Goal: Task Accomplishment & Management: Complete application form

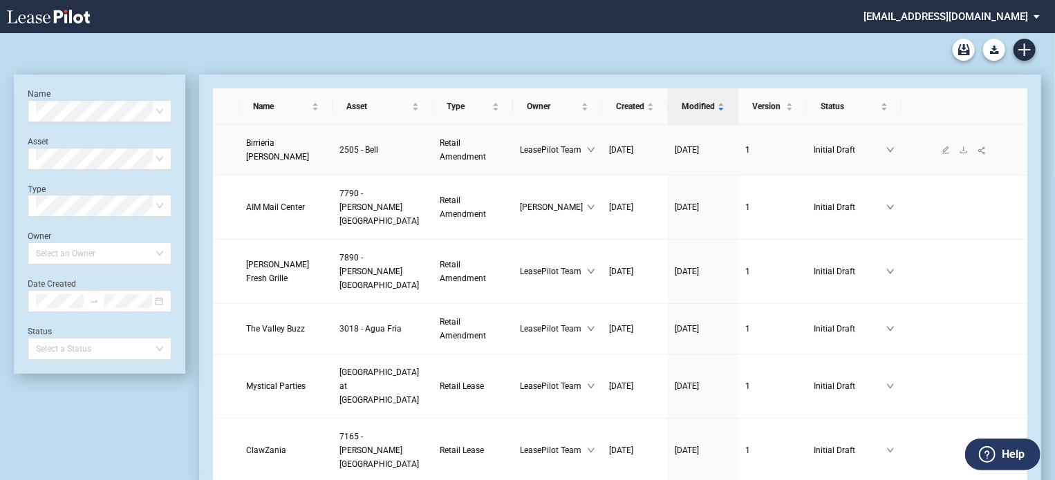
click at [264, 149] on link "Birrieria Esquivel" at bounding box center [285, 150] width 79 height 28
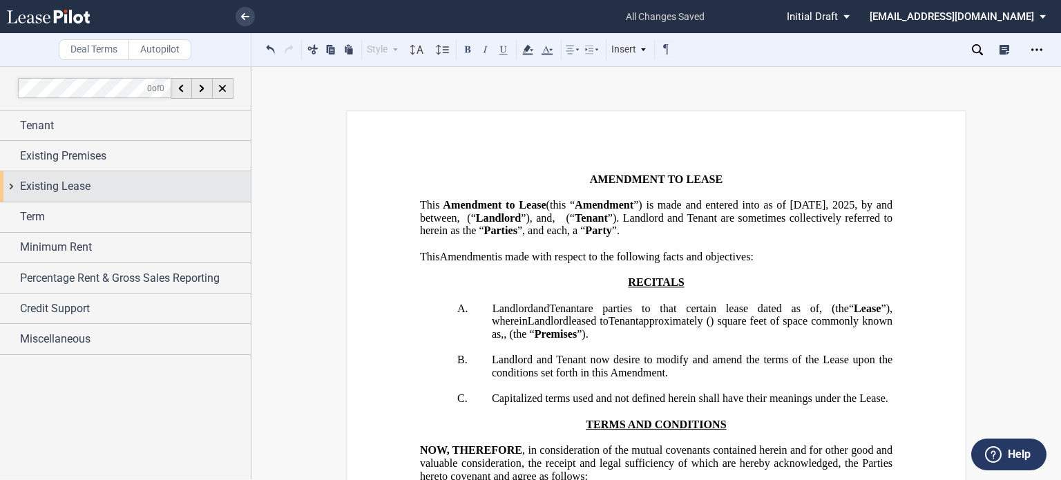
click at [142, 185] on div "Existing Lease" at bounding box center [135, 186] width 231 height 17
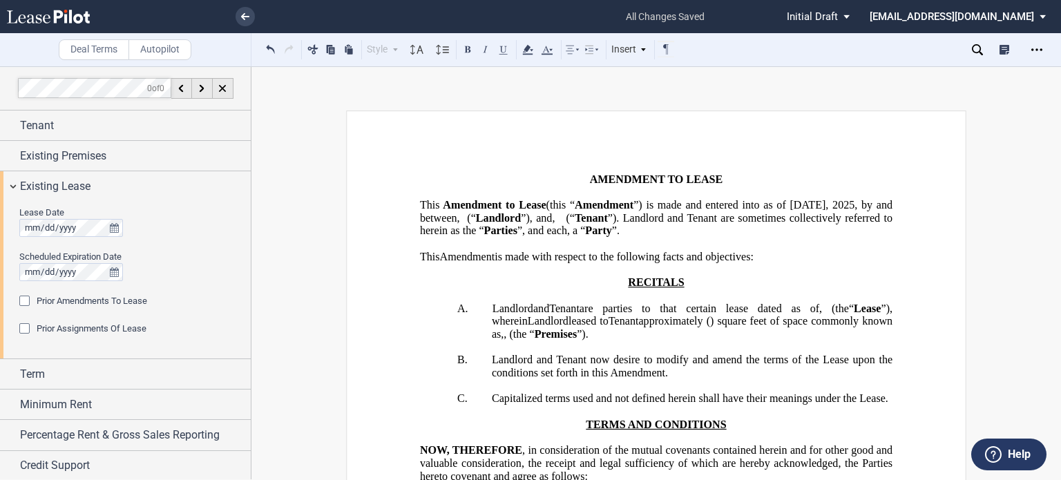
click at [19, 296] on div "Prior Amendments To Lease" at bounding box center [26, 303] width 14 height 14
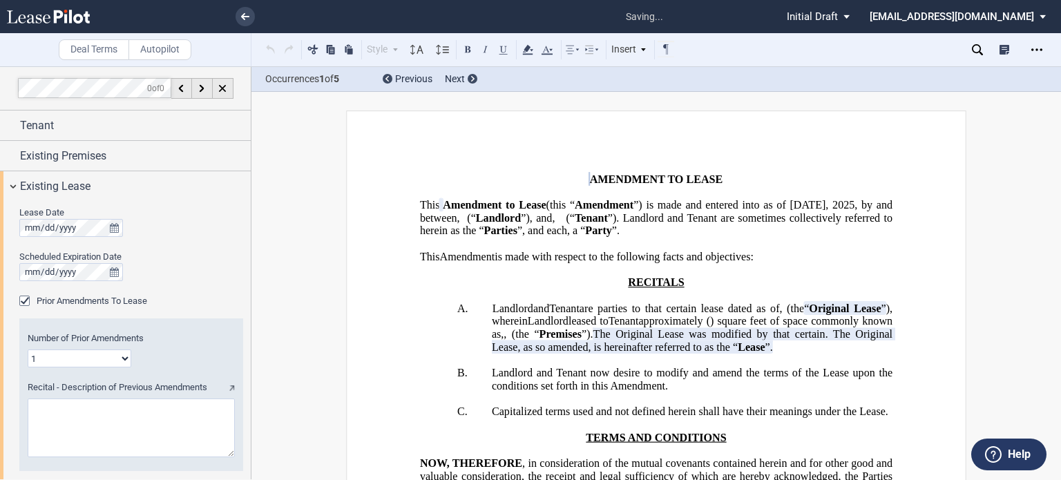
click at [123, 357] on select "1 2 3 4 5 6 7 8 9 10 11 12" at bounding box center [80, 359] width 104 height 18
select select "number:2"
click at [28, 350] on select "1 2 3 4 5 6 7 8 9 10 11 12" at bounding box center [80, 359] width 104 height 18
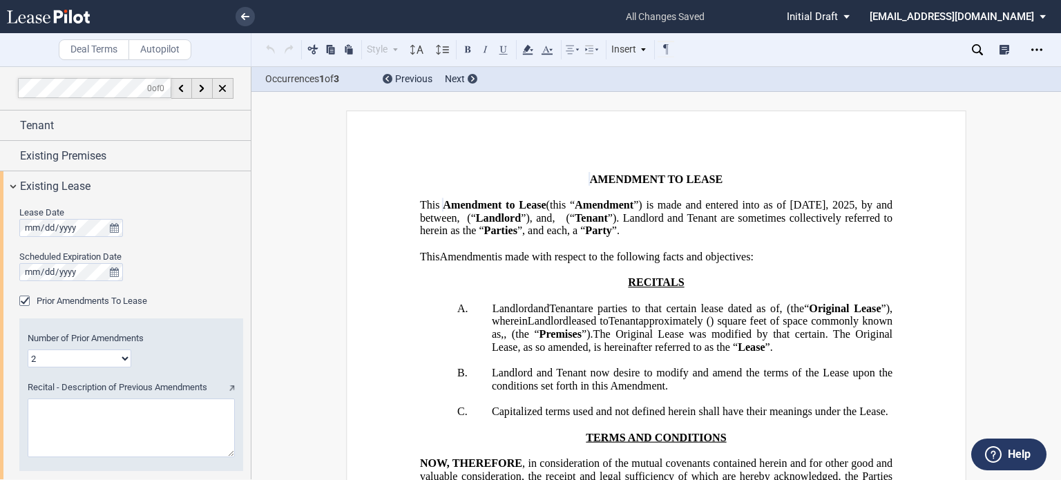
click at [110, 422] on textarea "Recital - Description of Previous Amendments" at bounding box center [131, 428] width 207 height 59
click at [155, 425] on textarea "Recital - Description of Previous Amendments" at bounding box center [131, 428] width 207 height 59
click at [113, 421] on textarea "Recital - Description of Previous Amendments" at bounding box center [131, 428] width 207 height 59
paste textarea "First Amendment to Lease dated [DATE]"
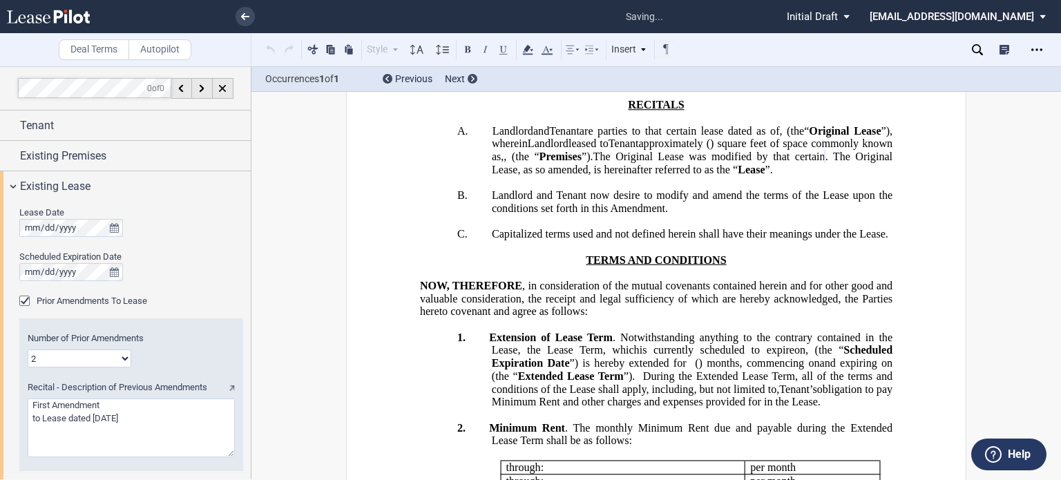
scroll to position [180, 0]
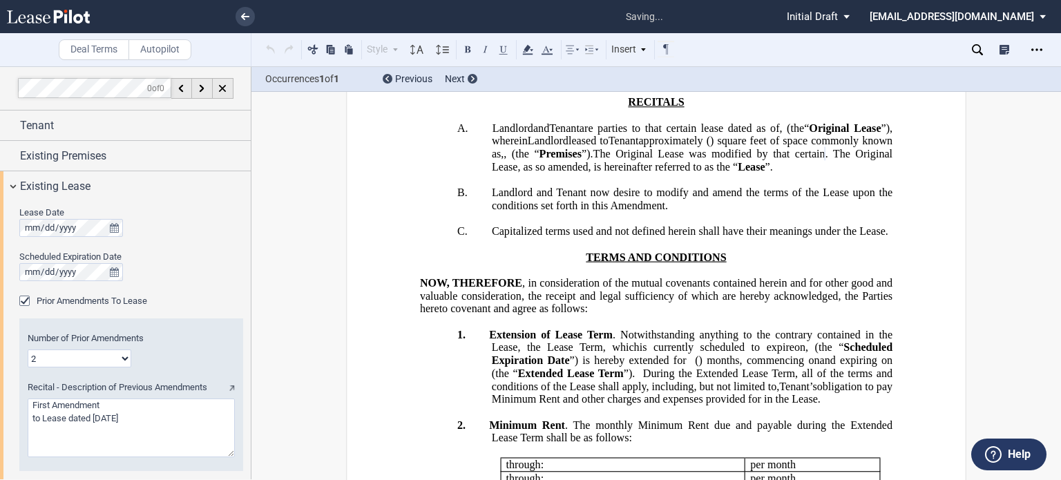
click at [116, 408] on textarea "Recital - Description of Previous Amendments" at bounding box center [131, 428] width 207 height 59
click at [223, 408] on textarea "Recital - Description of Previous Amendments" at bounding box center [131, 428] width 207 height 59
type textarea "First Amendment to Lease dated [DATE] and that certain Assignment and Assumptio…"
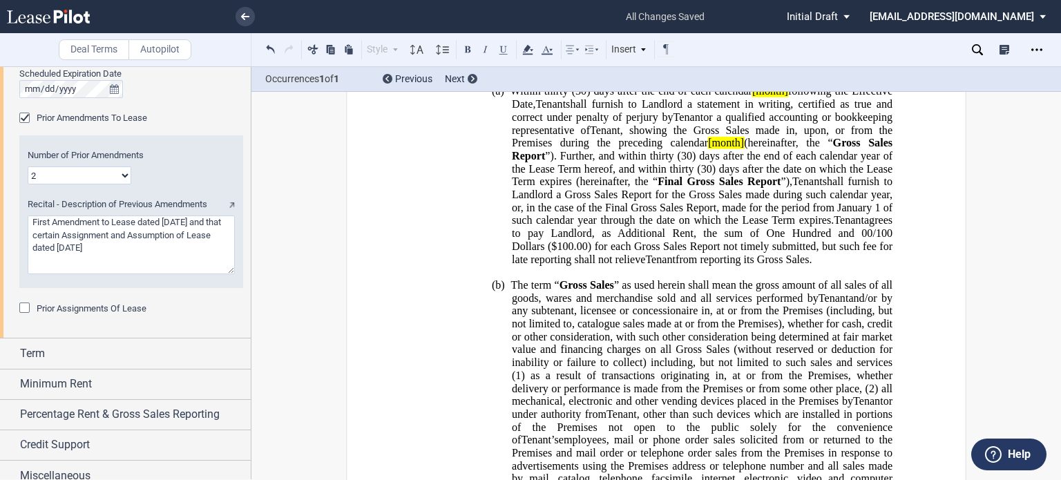
scroll to position [194, 0]
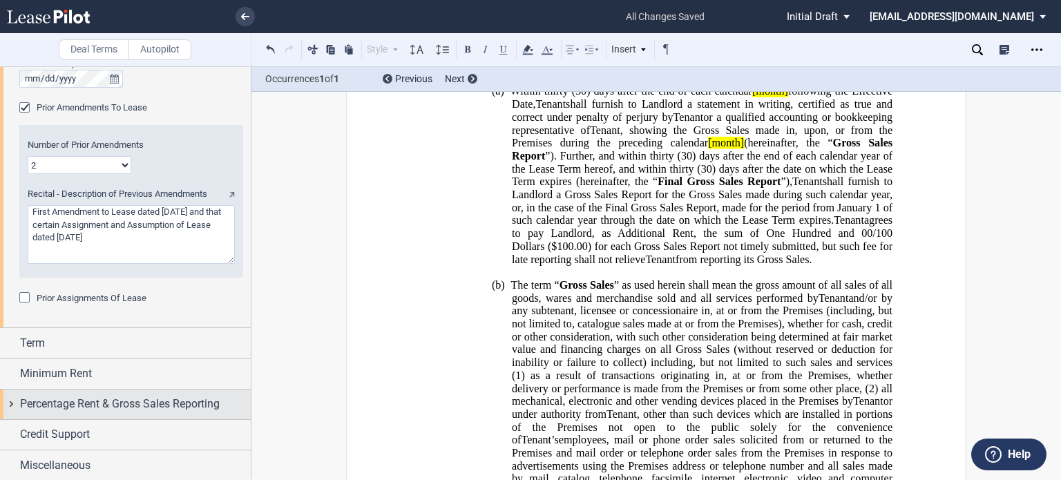
click at [93, 402] on span "Percentage Rent & Gross Sales Reporting" at bounding box center [120, 404] width 200 height 17
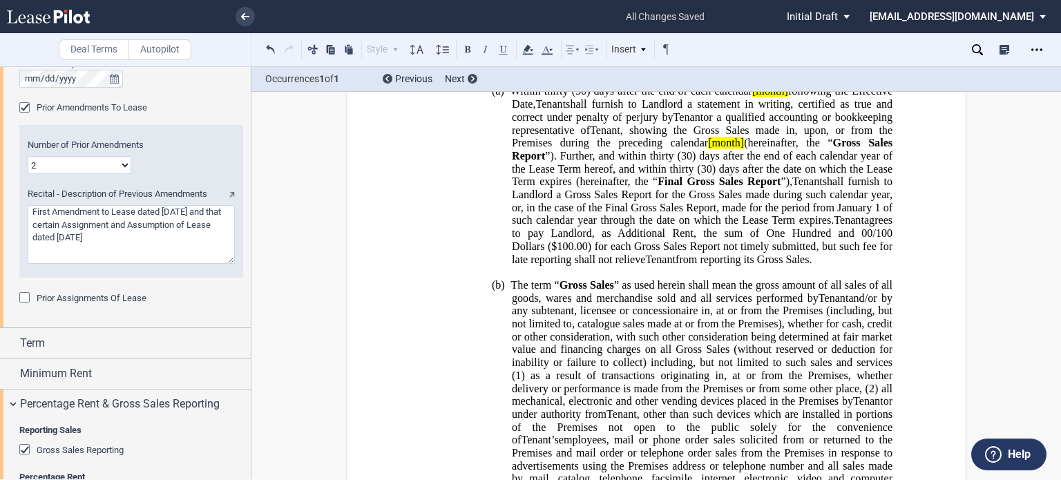
click at [24, 446] on div "Gross Sales Reporting" at bounding box center [26, 451] width 14 height 14
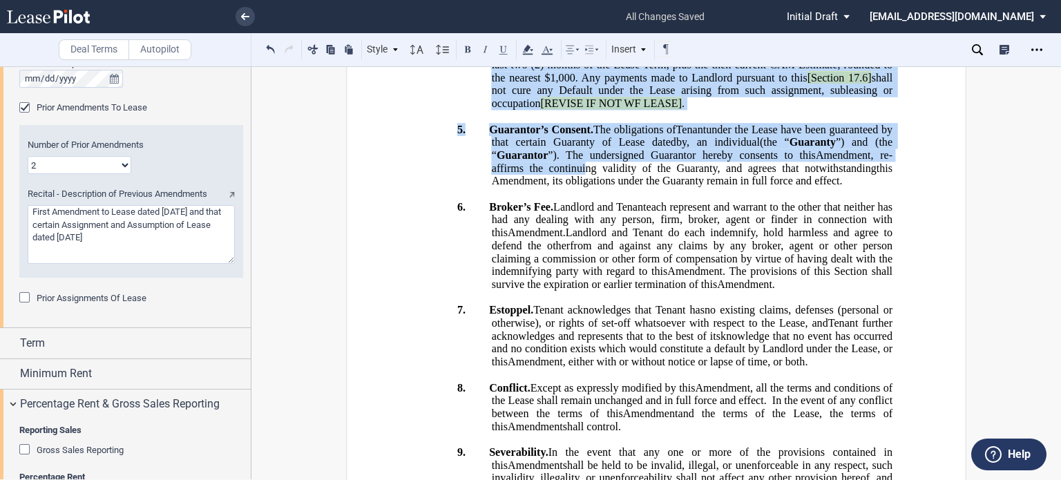
scroll to position [1257, 0]
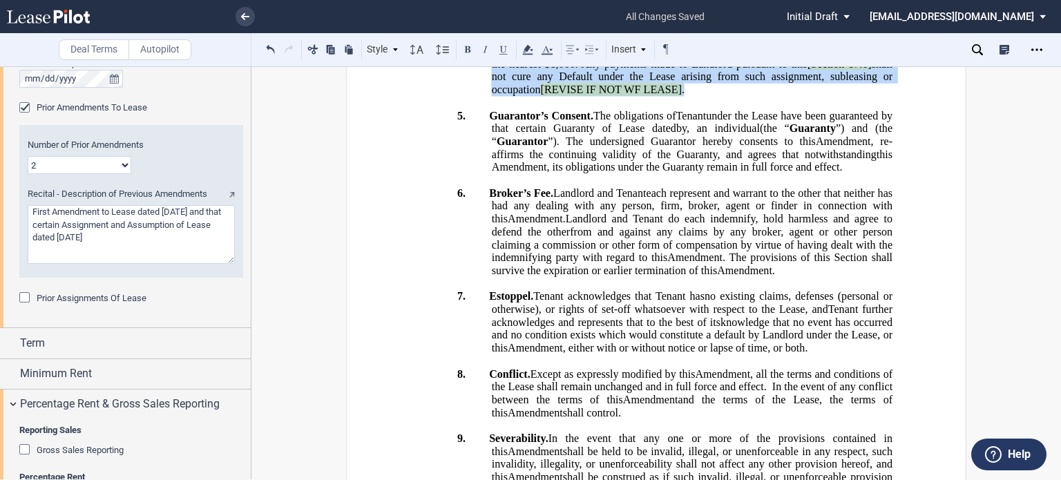
drag, startPoint x: 827, startPoint y: 269, endPoint x: 558, endPoint y: 379, distance: 291.3
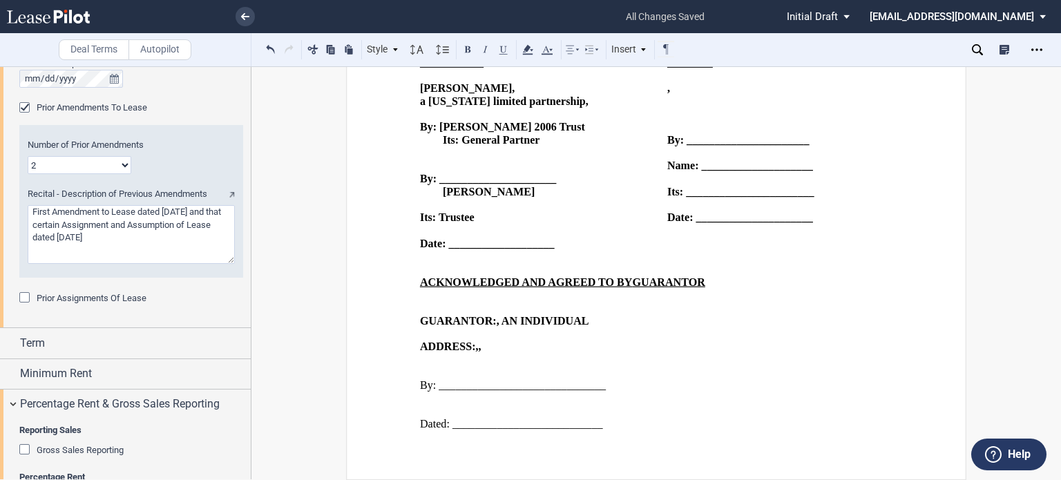
scroll to position [2230, 0]
drag, startPoint x: 247, startPoint y: 263, endPoint x: 247, endPoint y: 307, distance: 43.5
click at [247, 307] on div at bounding box center [126, 272] width 252 height 413
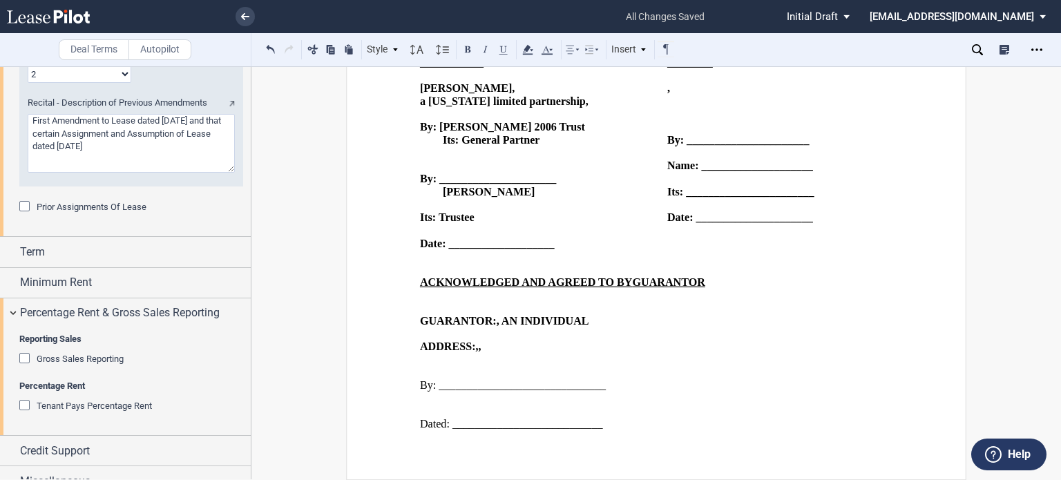
scroll to position [301, 0]
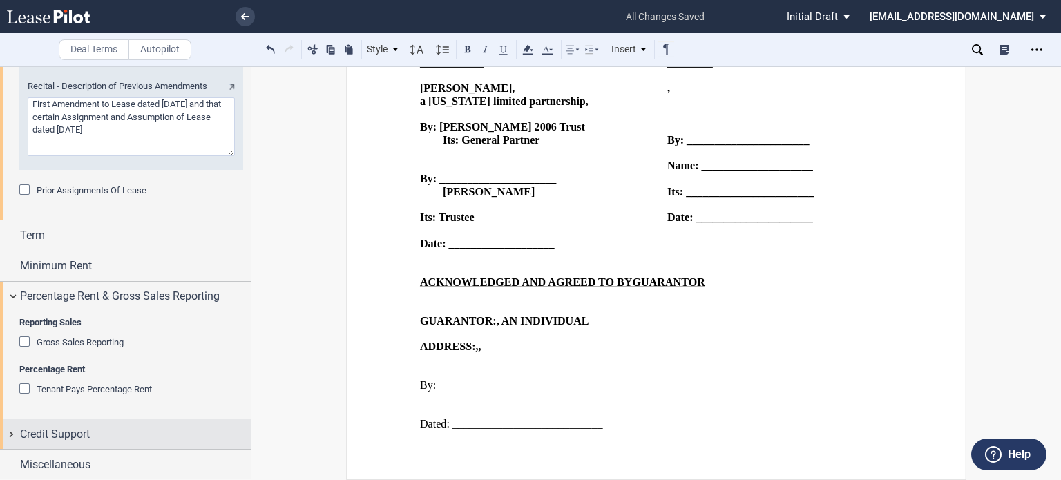
click at [26, 439] on span "Credit Support" at bounding box center [55, 434] width 70 height 17
drag, startPoint x: 247, startPoint y: 274, endPoint x: 249, endPoint y: 328, distance: 54.7
click at [249, 328] on div at bounding box center [126, 272] width 252 height 413
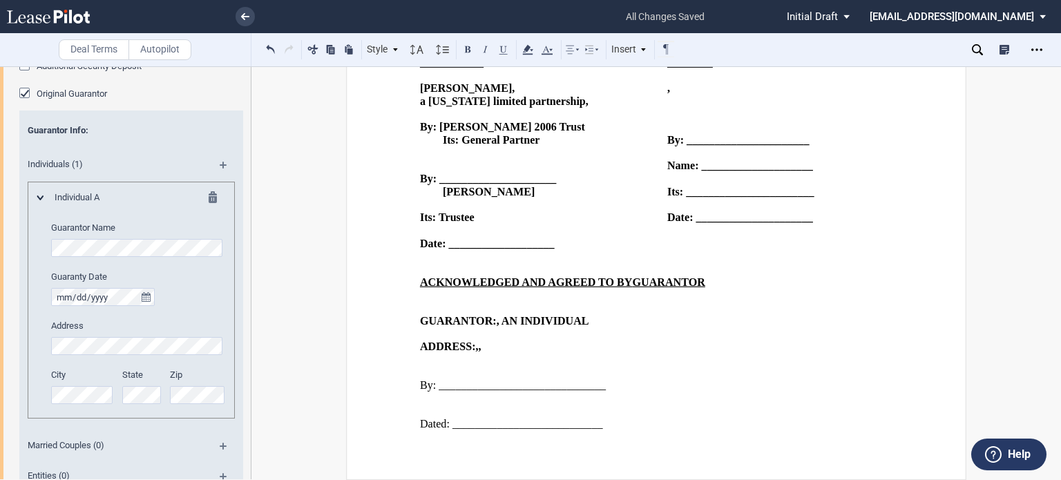
scroll to position [708, 0]
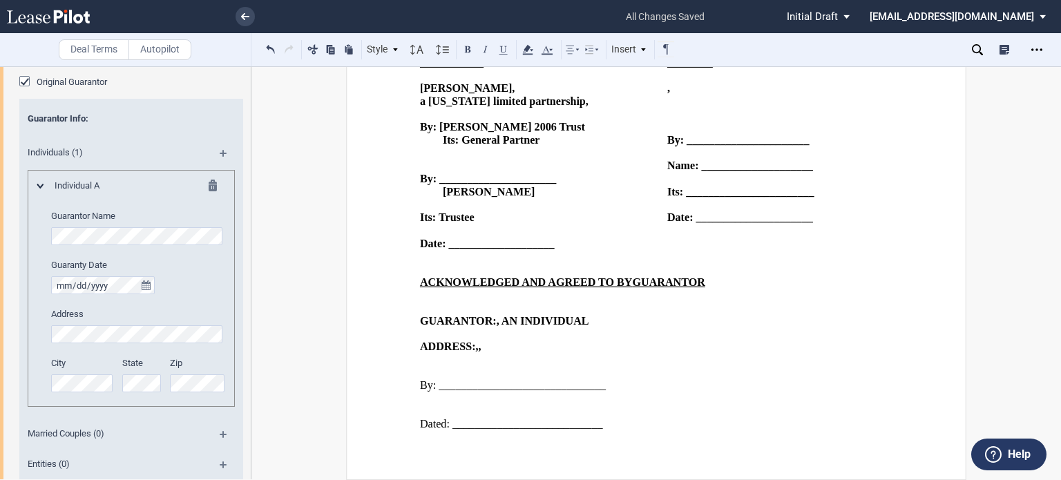
click at [209, 183] on md-icon at bounding box center [217, 188] width 17 height 17
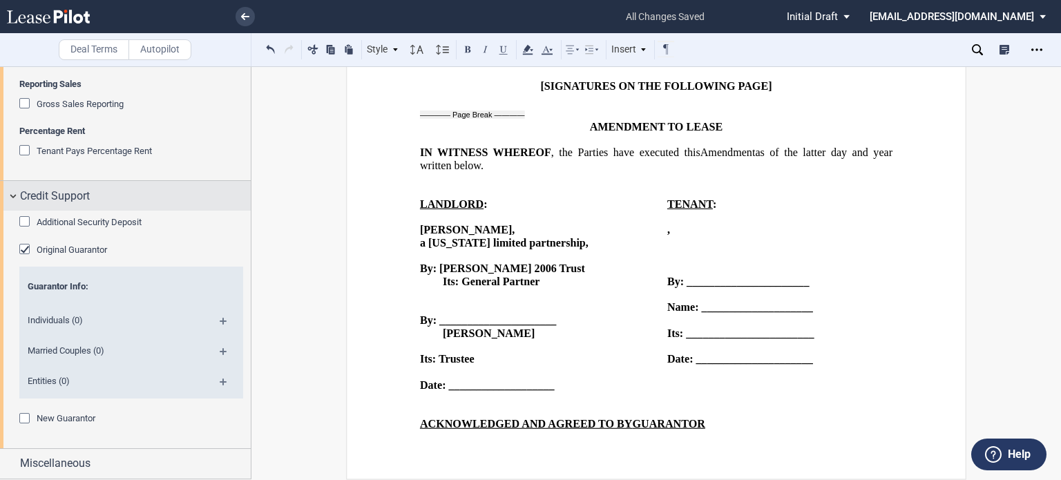
scroll to position [538, 0]
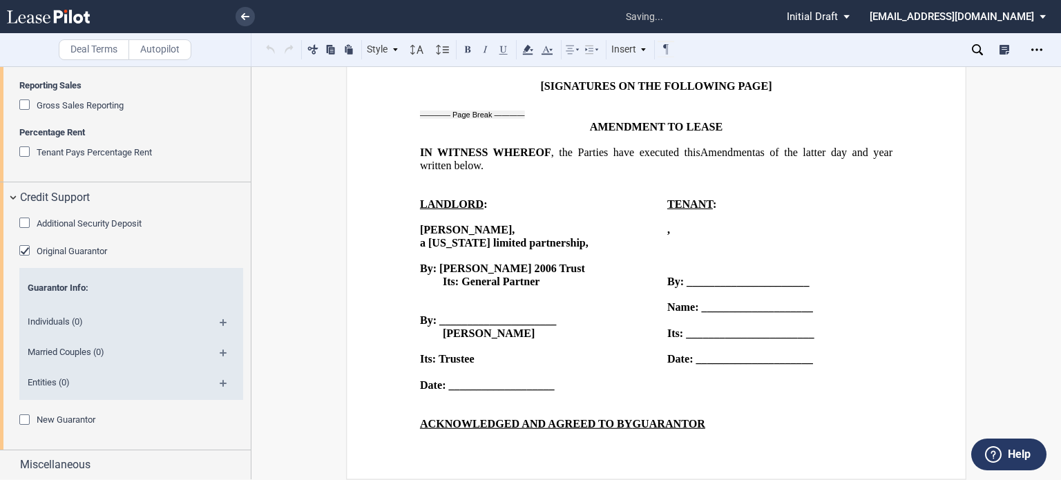
click at [21, 249] on div "Original Guarantor" at bounding box center [26, 252] width 14 height 14
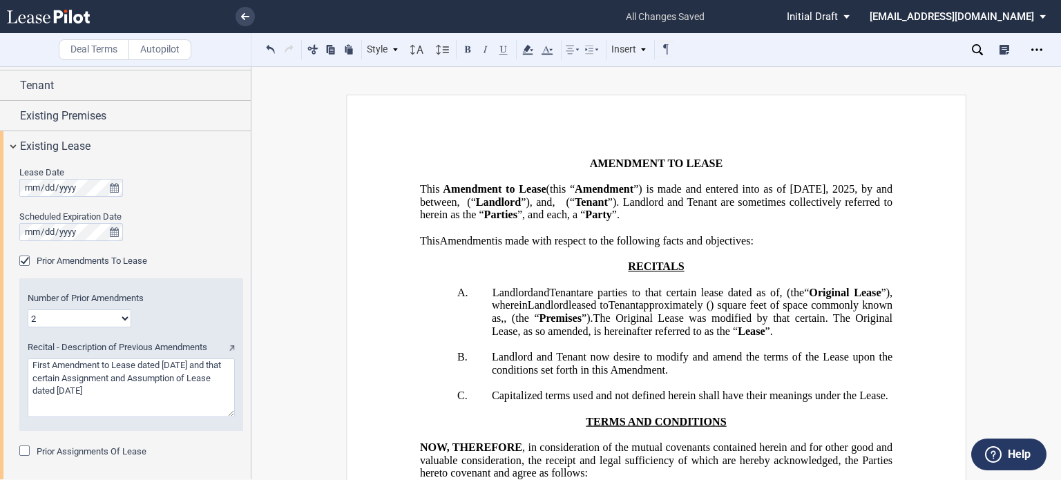
scroll to position [0, 0]
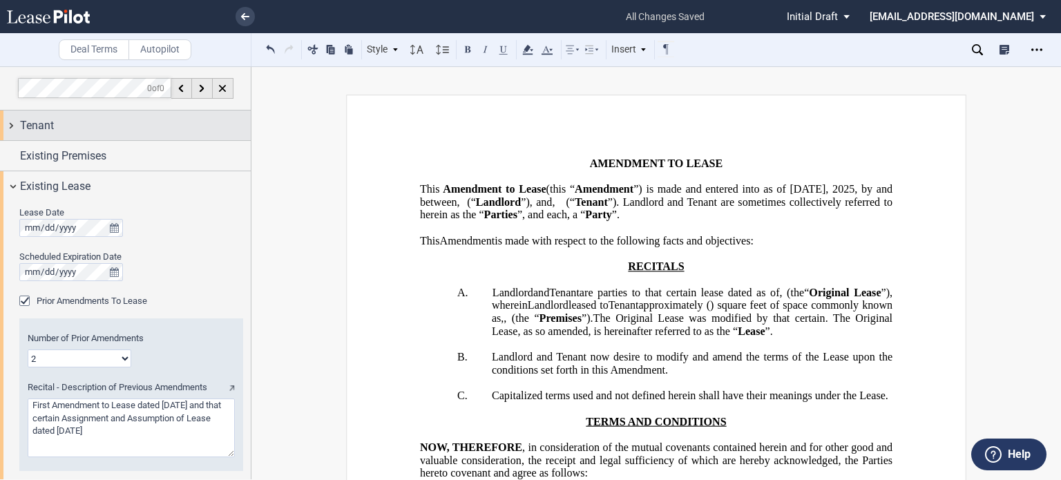
click at [171, 126] on div "Tenant" at bounding box center [135, 125] width 231 height 17
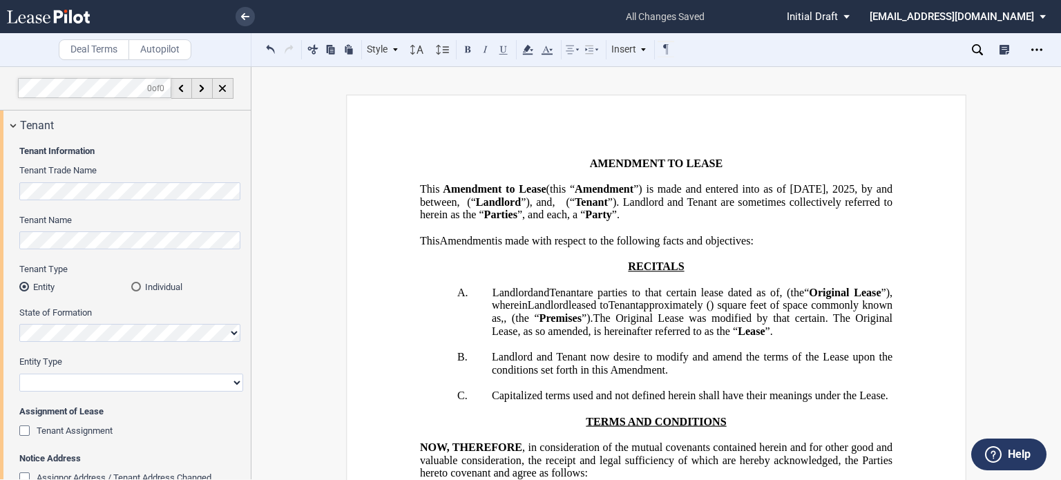
click at [135, 288] on div "Individual" at bounding box center [136, 287] width 10 height 10
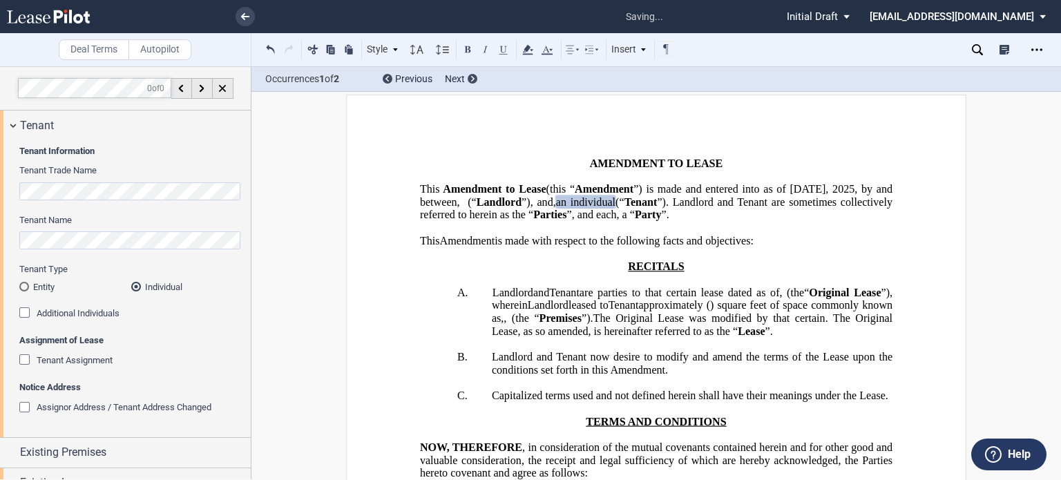
click at [616, 208] on span "an individual" at bounding box center [585, 202] width 59 height 12
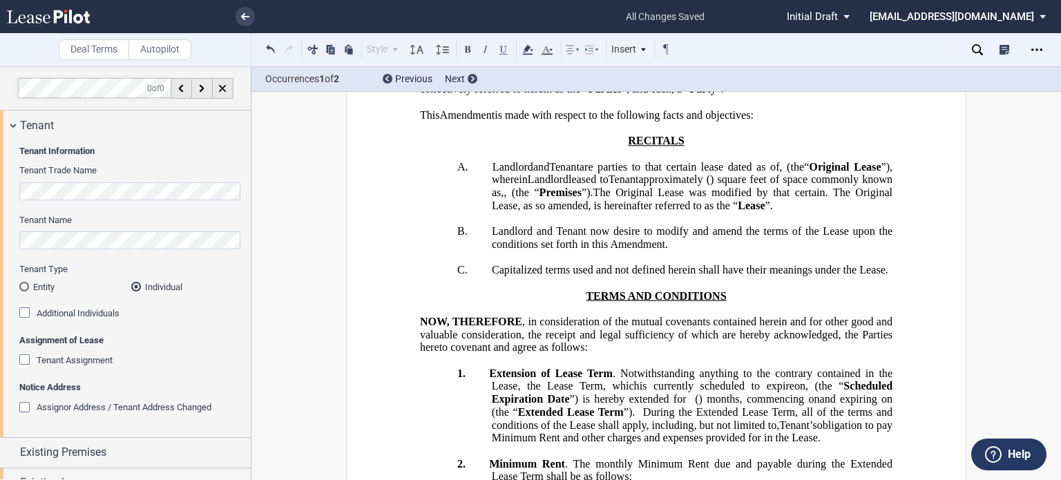
scroll to position [133, 0]
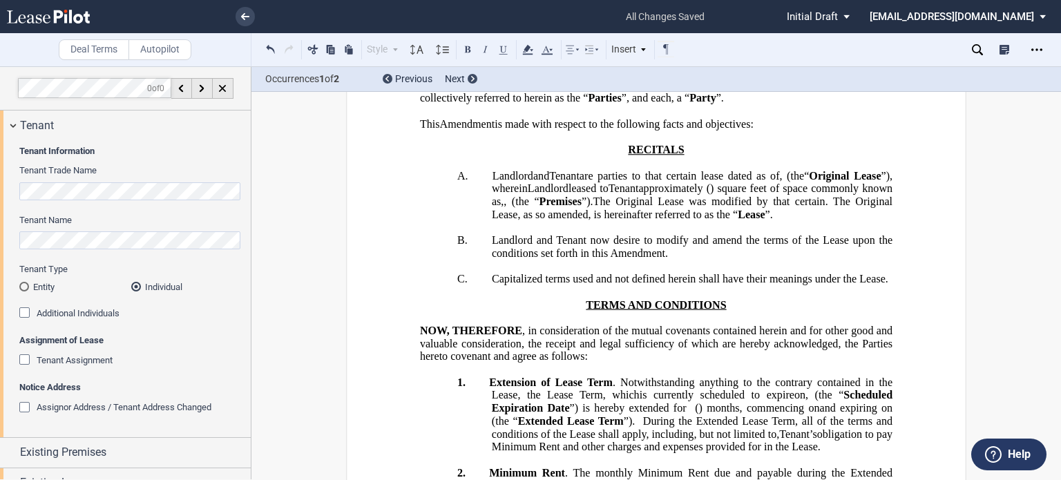
click at [26, 359] on div "Tenant Assignment" at bounding box center [26, 362] width 14 height 14
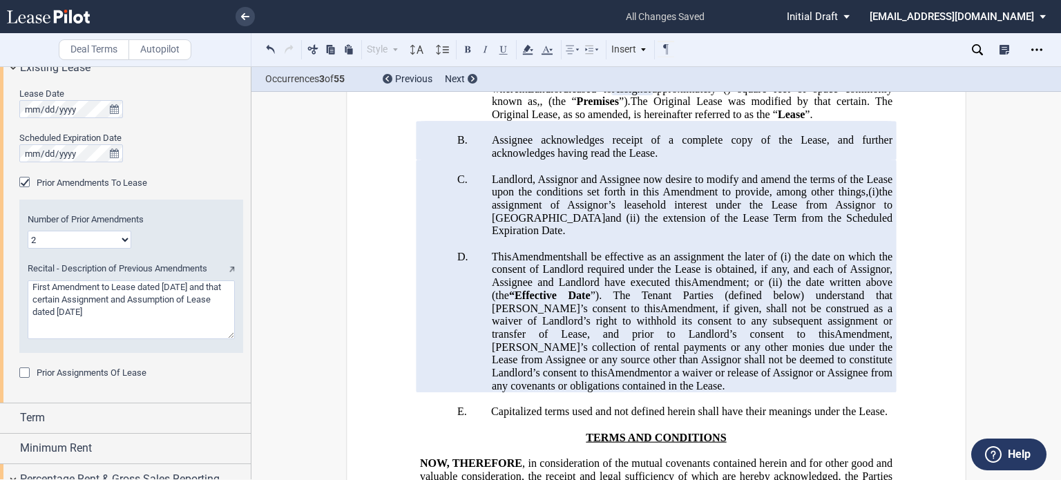
scroll to position [1274, 0]
click at [26, 372] on div "Prior Assignments Of Lease" at bounding box center [26, 372] width 14 height 14
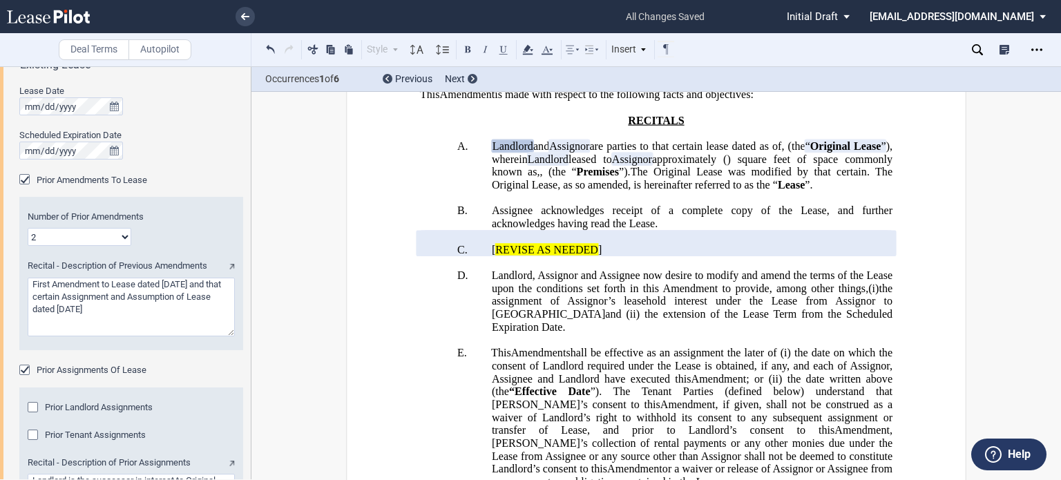
scroll to position [181, 0]
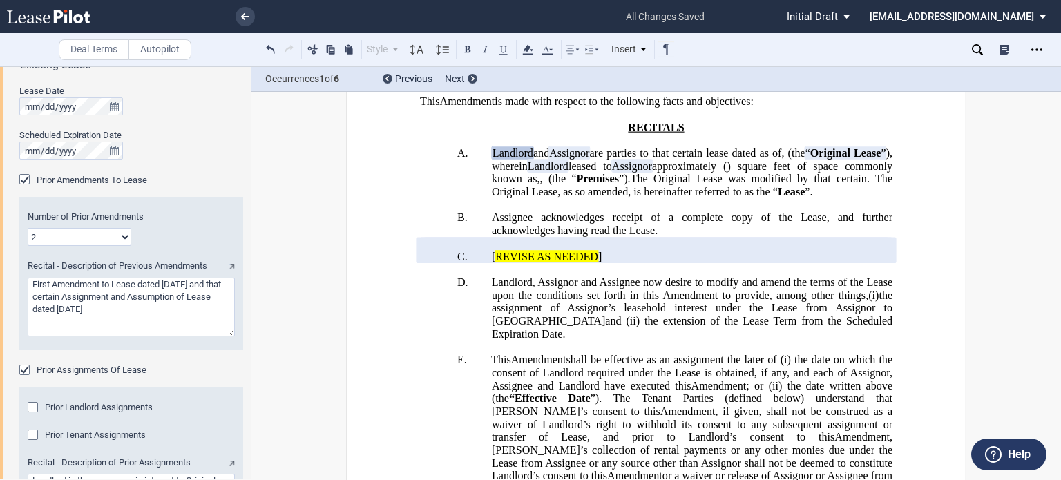
click at [28, 434] on div "Prior Tenant Assignments" at bounding box center [35, 437] width 14 height 14
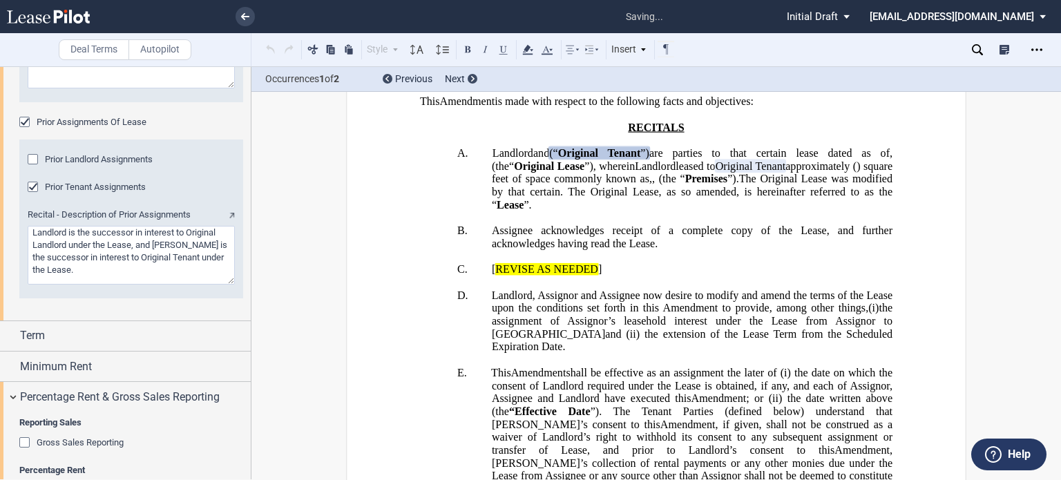
scroll to position [1526, 0]
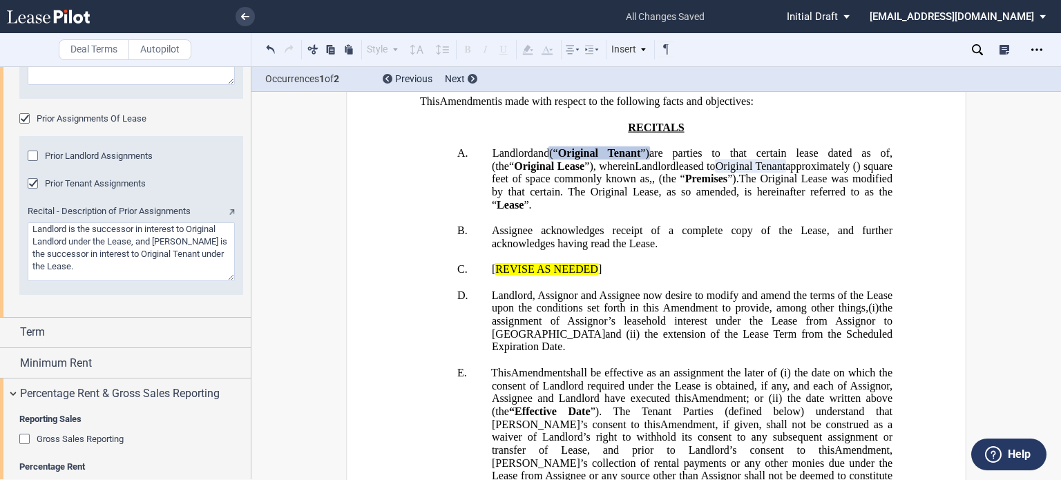
drag, startPoint x: 30, startPoint y: 229, endPoint x: 153, endPoint y: 244, distance: 123.9
click at [153, 244] on textarea "Recital - Description of Prior Assignments" at bounding box center [131, 252] width 207 height 59
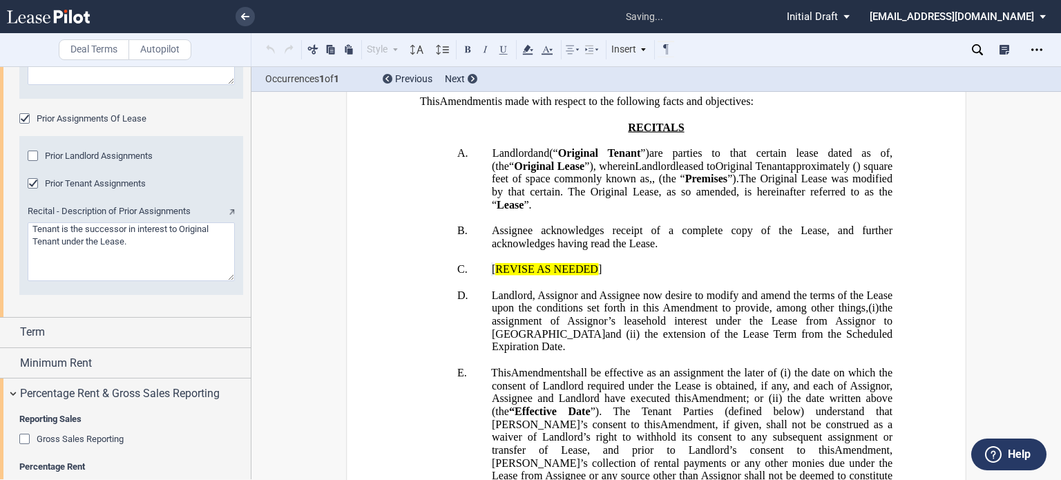
click at [130, 243] on textarea "Recital - Description of Prior Assignments" at bounding box center [131, 252] width 207 height 59
type textarea "Tenant is the successor in interest to Original Tenant under the Lease"
click at [495, 276] on span "[" at bounding box center [493, 269] width 3 height 12
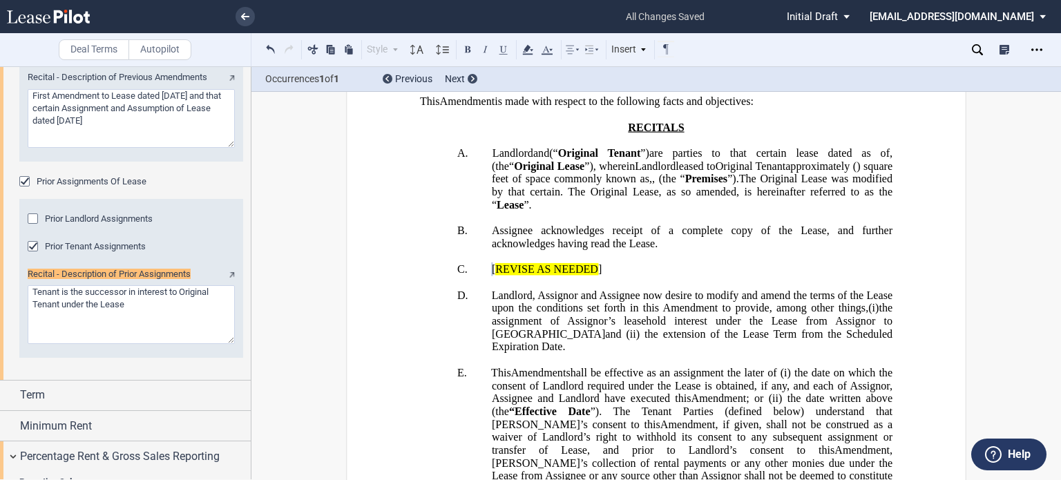
click at [495, 276] on span "[" at bounding box center [493, 269] width 3 height 12
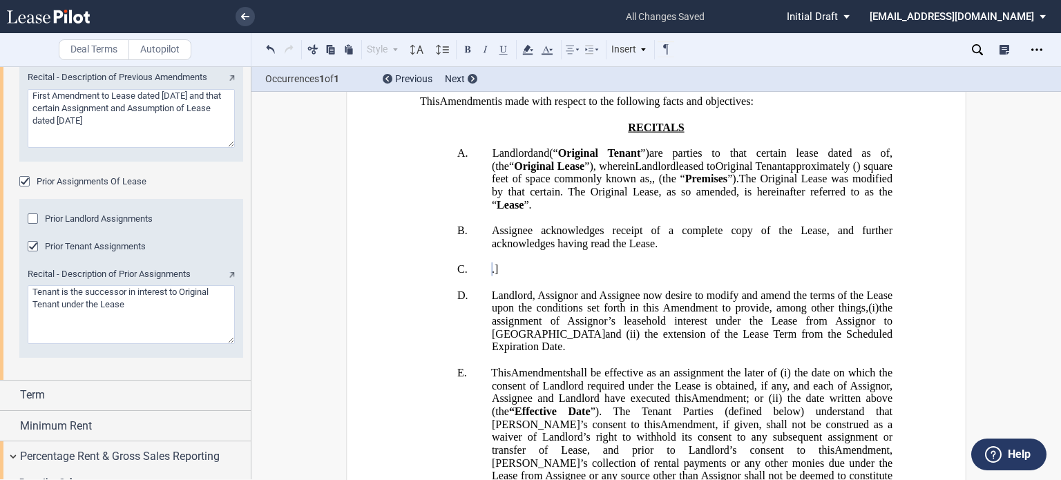
click at [840, 276] on p "C. ﻿ ﻿. ]" at bounding box center [692, 269] width 401 height 13
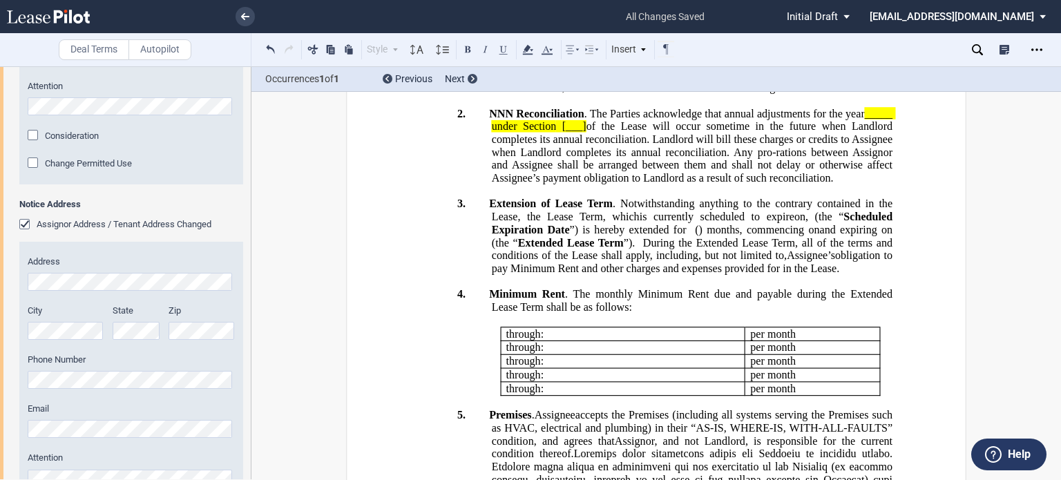
scroll to position [781, 0]
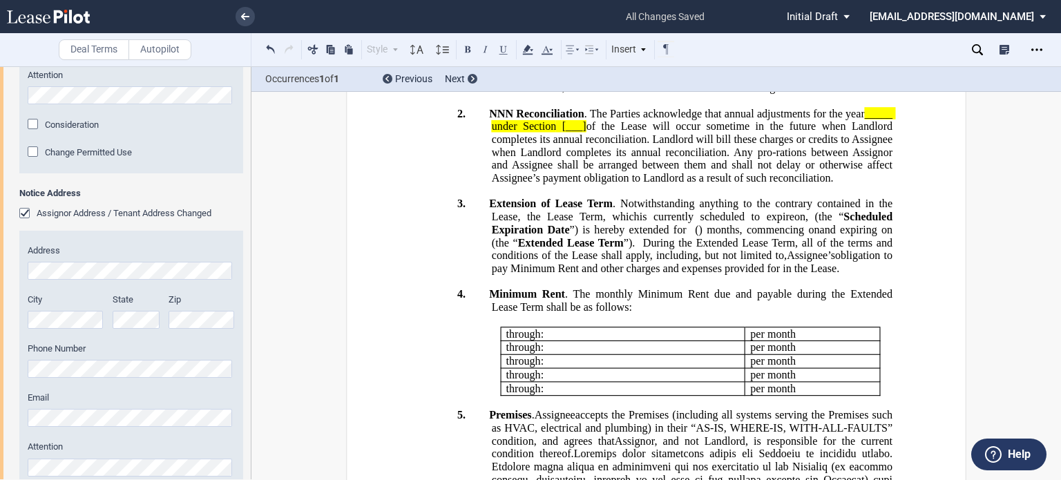
click at [22, 216] on div "Assignor Address / Tenant Address Changed" at bounding box center [26, 215] width 14 height 14
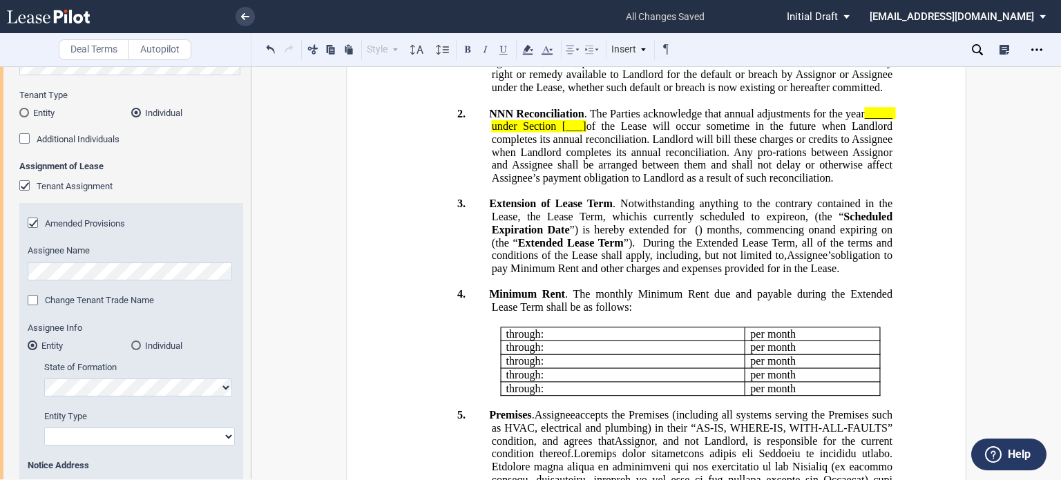
scroll to position [160, 0]
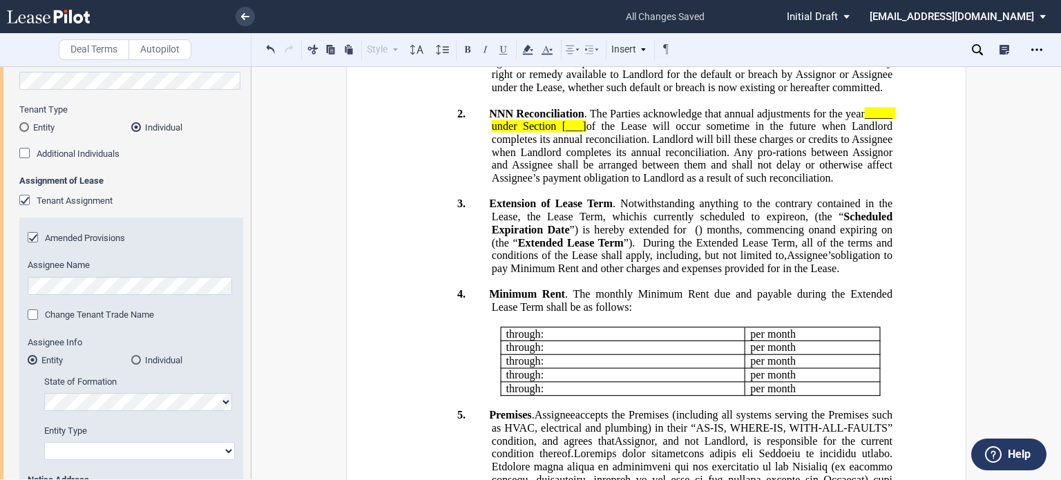
click at [21, 198] on div "Tenant Assignment" at bounding box center [26, 202] width 14 height 14
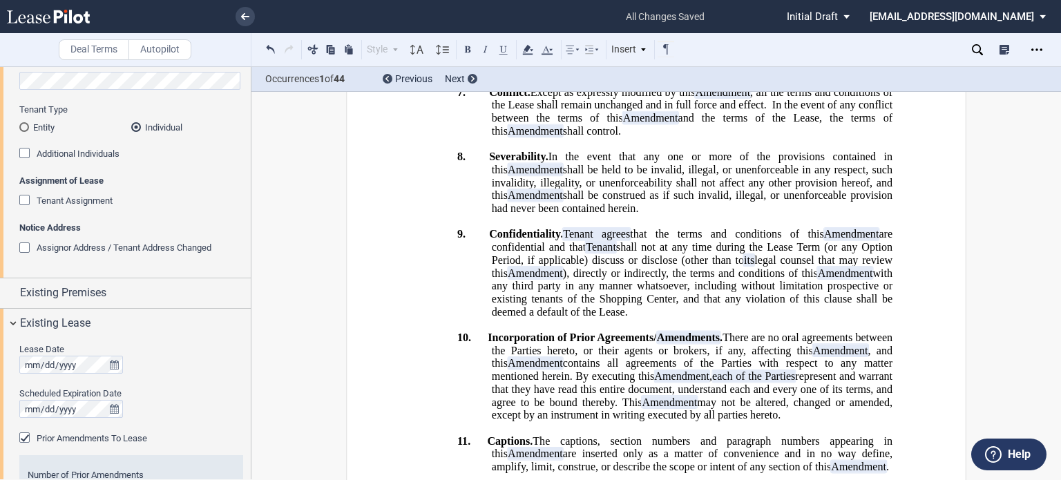
scroll to position [677, 0]
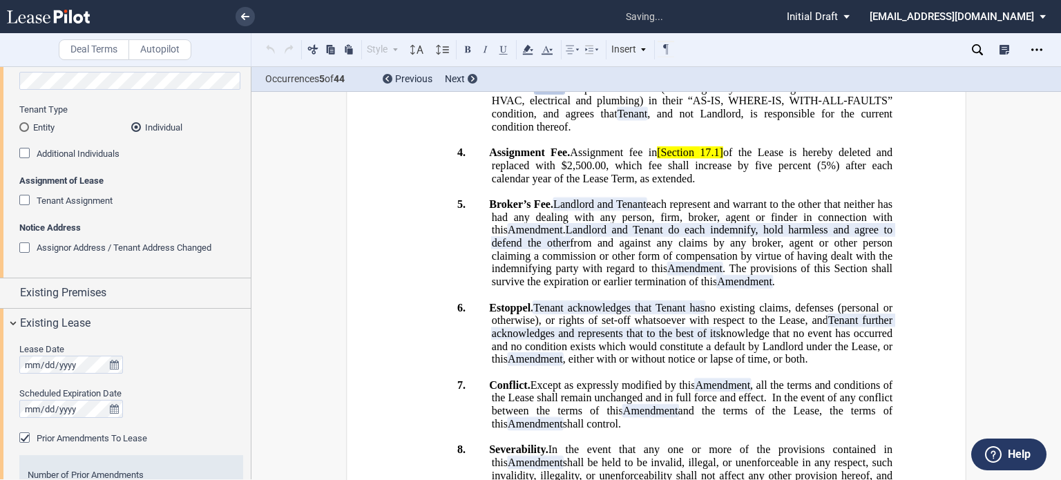
click at [693, 159] on span "[Section" at bounding box center [675, 153] width 37 height 12
click at [762, 185] on span "of the Lease is hereby deleted and replaced with $2,500.00, which fee shall inc…" at bounding box center [694, 166] width 404 height 38
drag, startPoint x: 670, startPoint y: 321, endPoint x: 762, endPoint y: 323, distance: 92.6
click at [762, 185] on span "Assignment Fee. Assignment fee in Section 17.1 of the Lease is hereby deleted a…" at bounding box center [692, 166] width 406 height 38
click at [531, 49] on use at bounding box center [527, 50] width 10 height 10
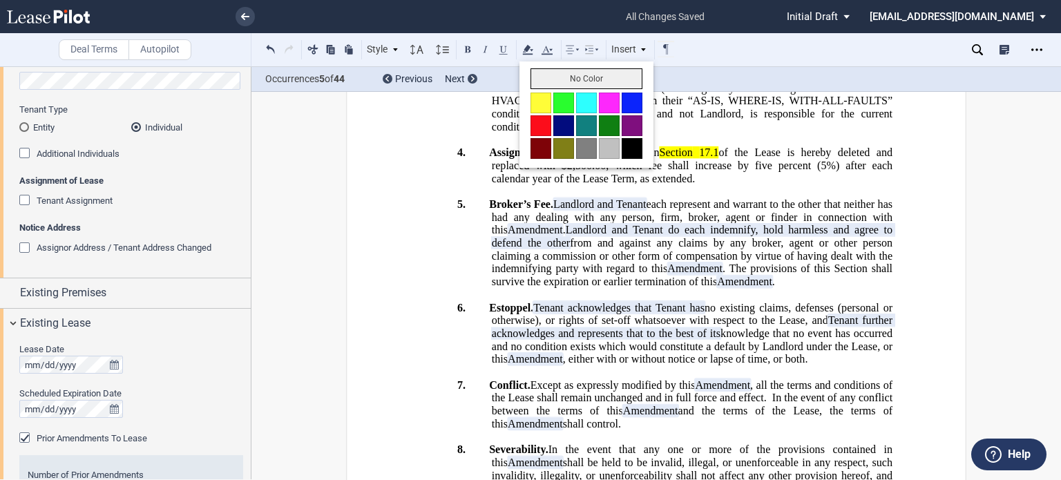
click at [546, 73] on button "No Color" at bounding box center [587, 78] width 112 height 21
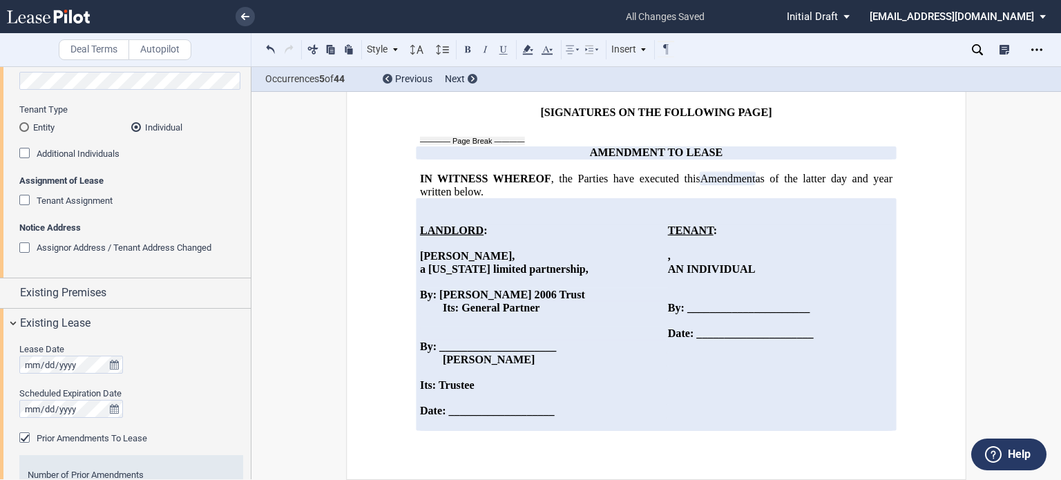
scroll to position [1978, 0]
drag, startPoint x: 666, startPoint y: 276, endPoint x: 683, endPoint y: 286, distance: 20.1
click at [668, 275] on span "AN INDIVIDUAL" at bounding box center [712, 269] width 88 height 12
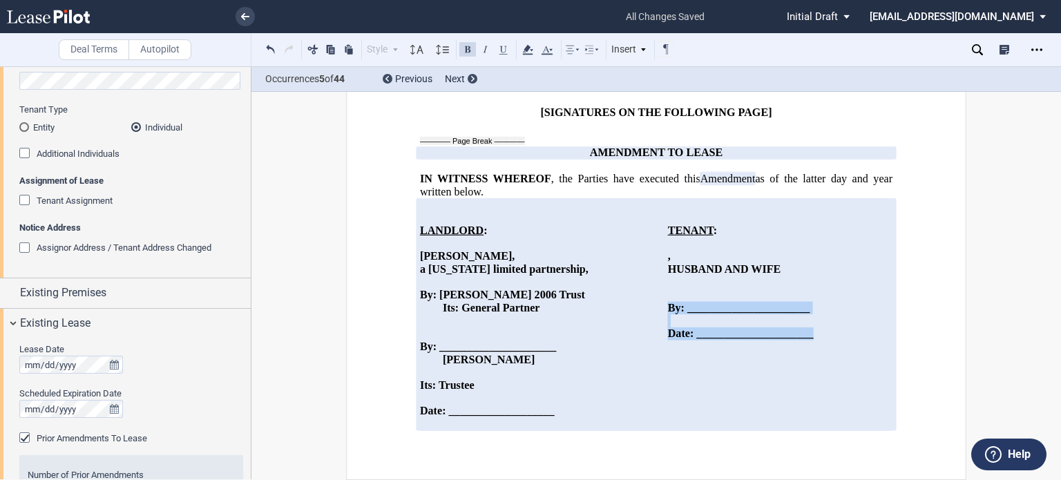
drag, startPoint x: 665, startPoint y: 324, endPoint x: 843, endPoint y: 353, distance: 180.6
click at [849, 353] on td "TENANT : ﻿ ﻿ ﻿ , ﻿ ﻿ ﻿ ﻿ ﻿ ﻿ HUSBAND AND WIFE ﻿ ﻿ By: ______________________ ﻿ …" at bounding box center [780, 327] width 225 height 207
copy td "By: ______________________ ﻿ Name: ____________________ ﻿ Its: ________________…"
click at [676, 381] on td "TENANT : ﻿ ﻿ ﻿ , ﻿ ﻿ ﻿ ﻿ ﻿ ﻿ HUSBAND AND WIFE ﻿ ﻿ By: ______________________ ﻿ …" at bounding box center [780, 327] width 225 height 207
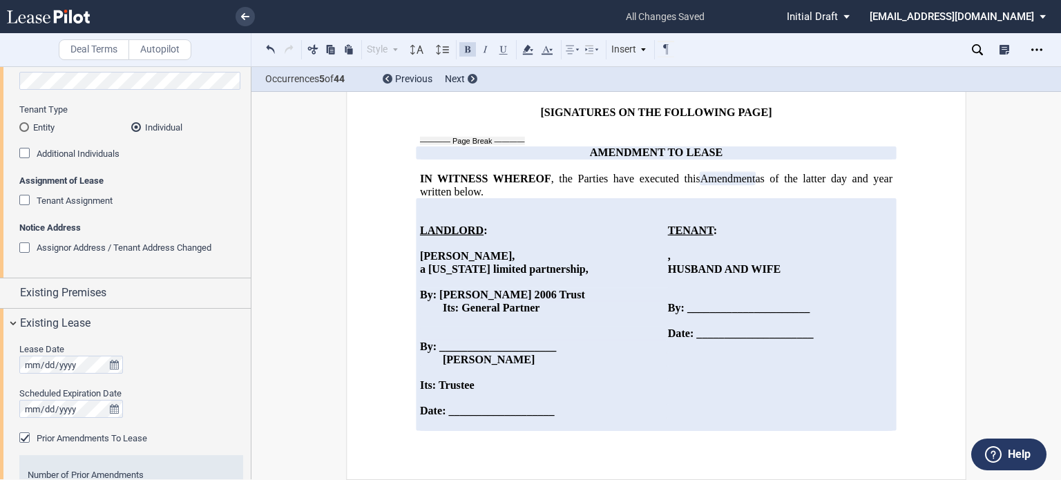
click at [849, 341] on p "Date: _____________________" at bounding box center [780, 334] width 225 height 13
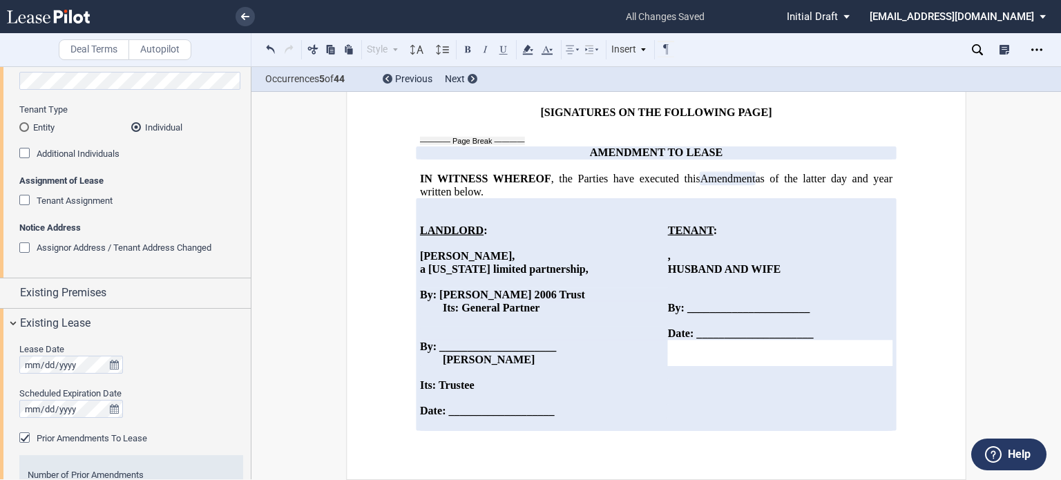
drag, startPoint x: 668, startPoint y: 373, endPoint x: 633, endPoint y: 362, distance: 36.3
click at [633, 362] on p "[PERSON_NAME]" at bounding box center [555, 359] width 225 height 13
click at [695, 366] on p "﻿" at bounding box center [780, 359] width 225 height 13
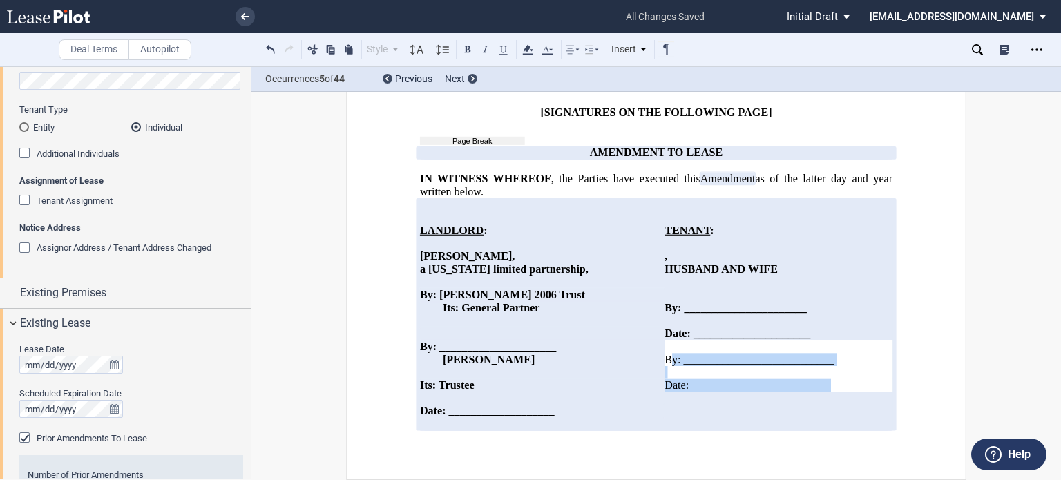
drag, startPoint x: 663, startPoint y: 377, endPoint x: 843, endPoint y: 403, distance: 181.6
click at [843, 393] on div "﻿ ﻿By: ___________________________ ﻿ ﻿Date: _________________________" at bounding box center [779, 367] width 228 height 52
click at [464, 47] on button at bounding box center [468, 49] width 17 height 17
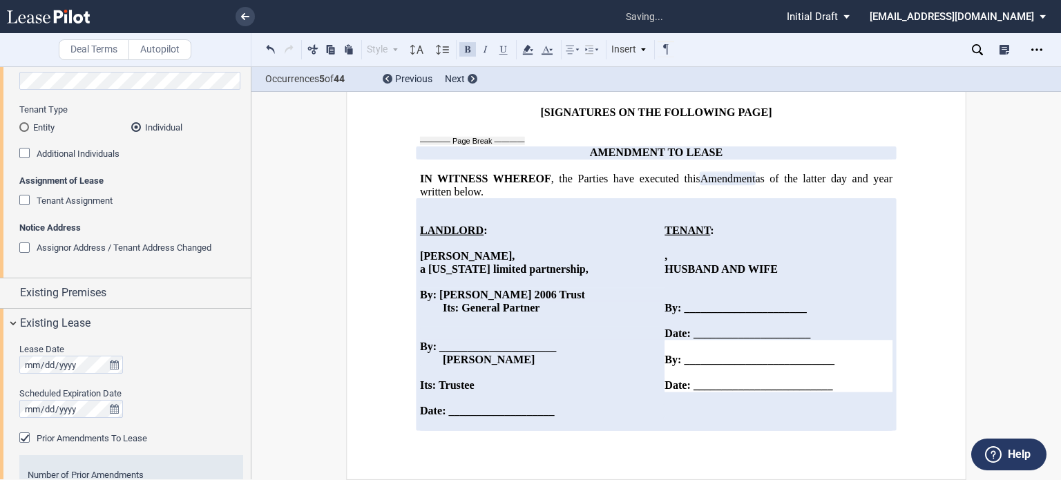
click at [587, 314] on p at bounding box center [542, 320] width 245 height 13
click at [841, 379] on p "﻿" at bounding box center [779, 372] width 228 height 13
click at [835, 366] on span "By: ___________________________" at bounding box center [750, 359] width 170 height 12
click at [834, 392] on span "﻿Date: _________________________" at bounding box center [750, 385] width 168 height 12
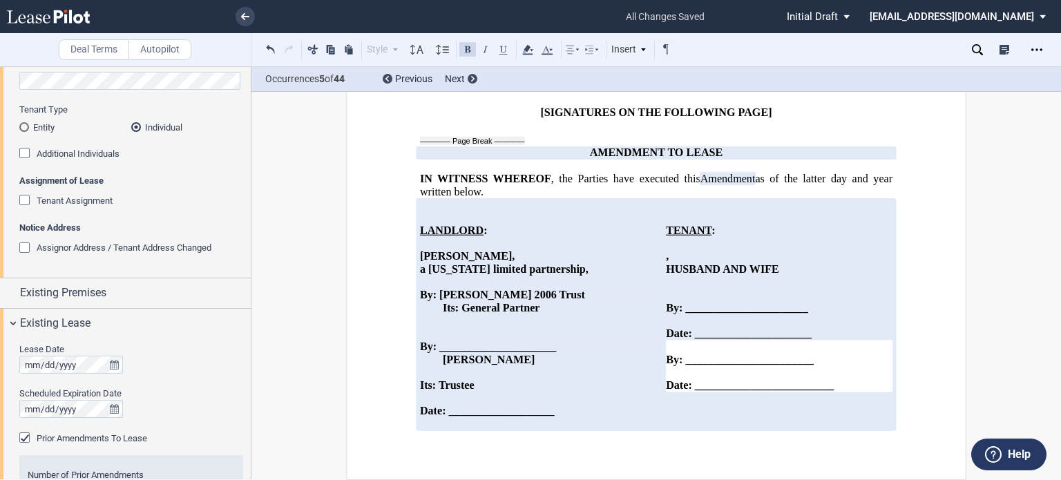
click at [834, 392] on span "﻿Date: _________________________" at bounding box center [750, 385] width 168 height 12
click at [681, 354] on p "﻿" at bounding box center [780, 347] width 225 height 13
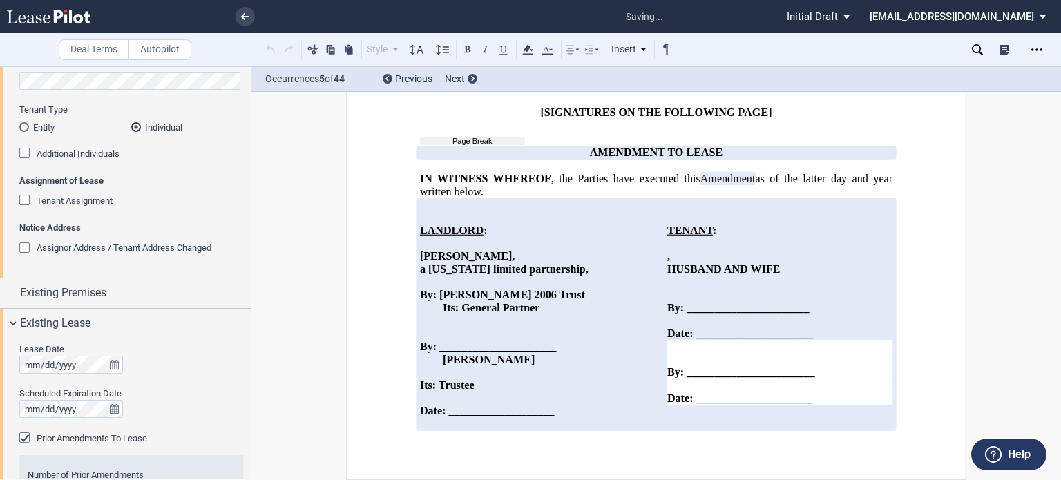
click at [710, 328] on p "﻿" at bounding box center [780, 320] width 225 height 13
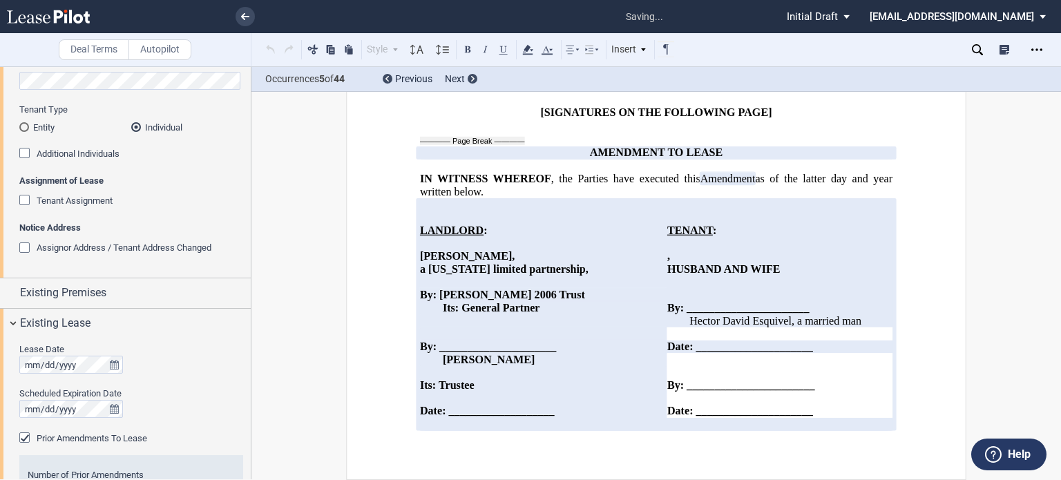
click at [695, 405] on p "﻿" at bounding box center [780, 398] width 225 height 13
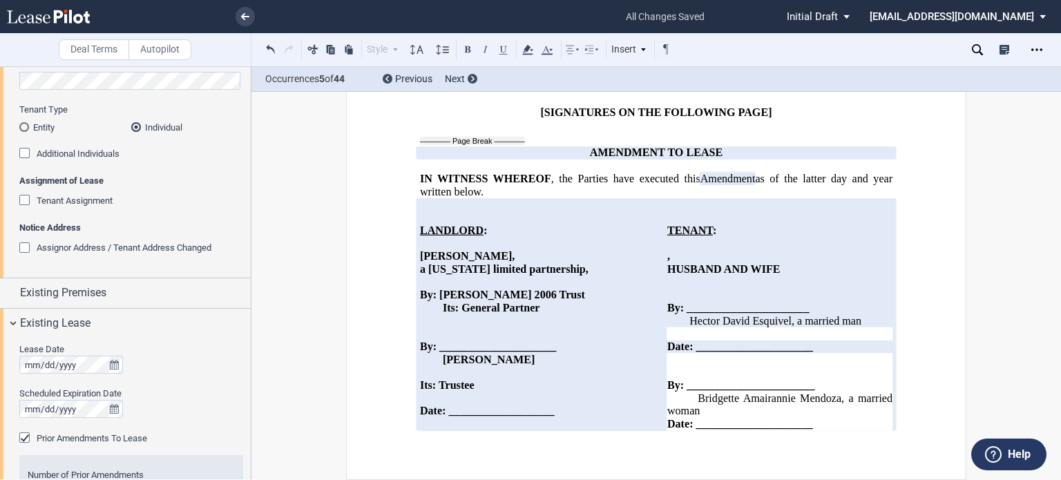
click at [715, 413] on span "﻿ [PERSON_NAME] Amairannie [PERSON_NAME], a married woman" at bounding box center [782, 404] width 228 height 25
click at [668, 417] on span "﻿ [PERSON_NAME] Amairannie [PERSON_NAME], a married woman" at bounding box center [782, 404] width 228 height 25
